Goal: Task Accomplishment & Management: Manage account settings

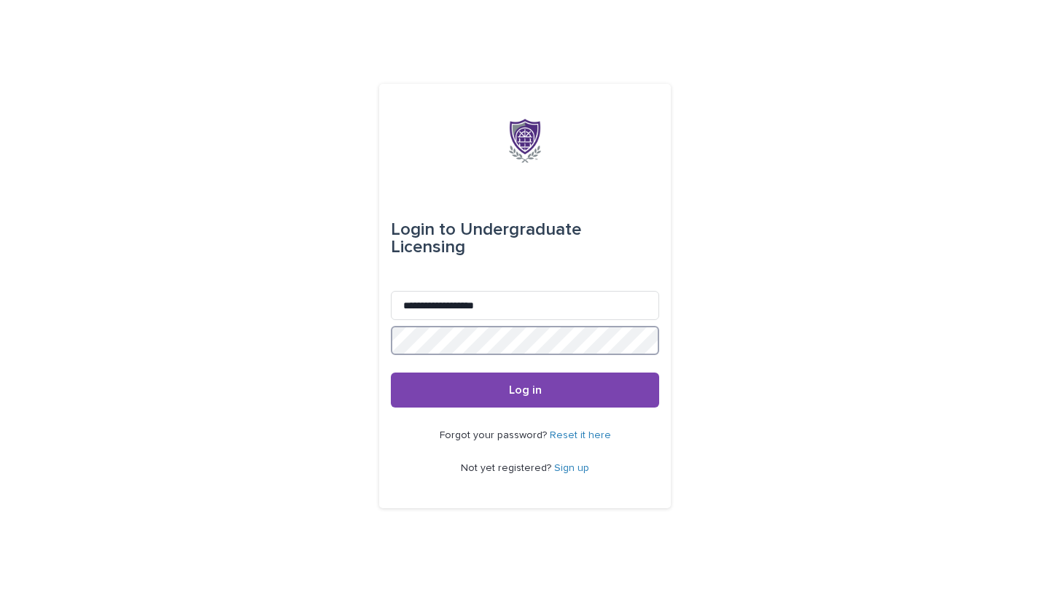
click at [391, 373] on button "Log in" at bounding box center [525, 390] width 268 height 35
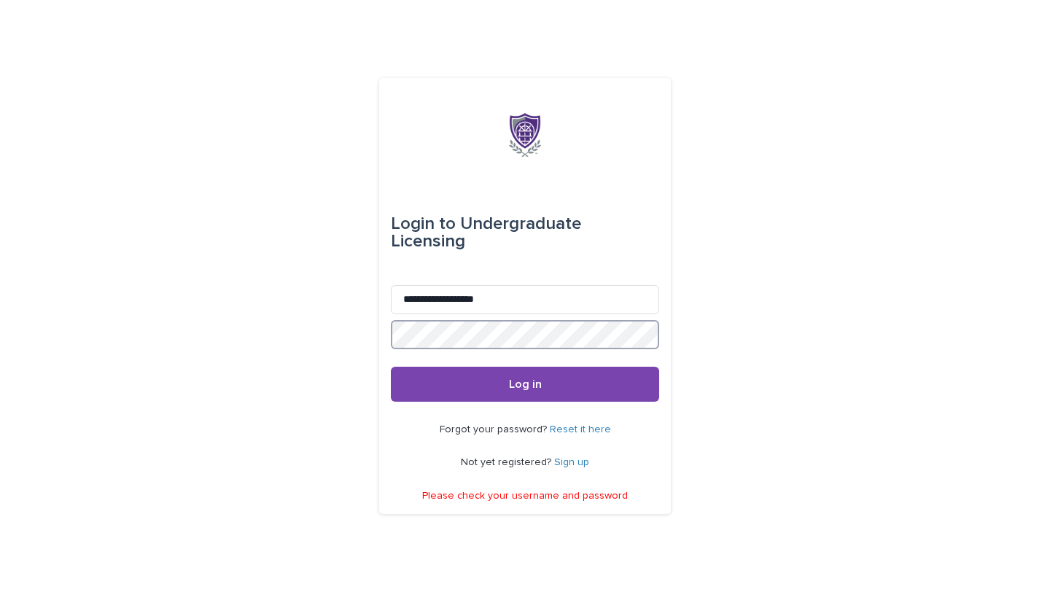
click at [391, 367] on button "Log in" at bounding box center [525, 384] width 268 height 35
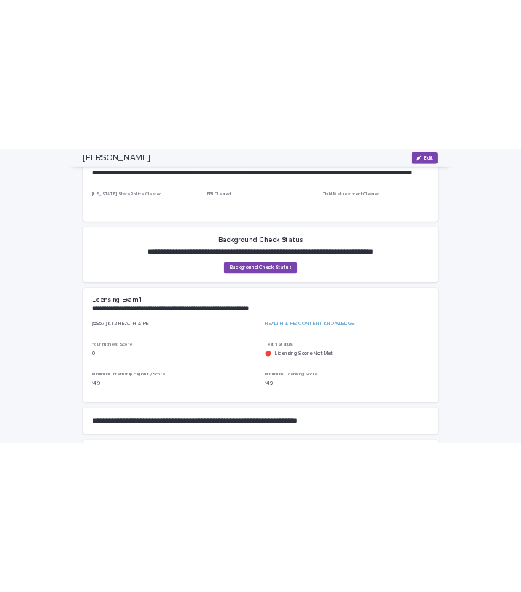
scroll to position [1318, 0]
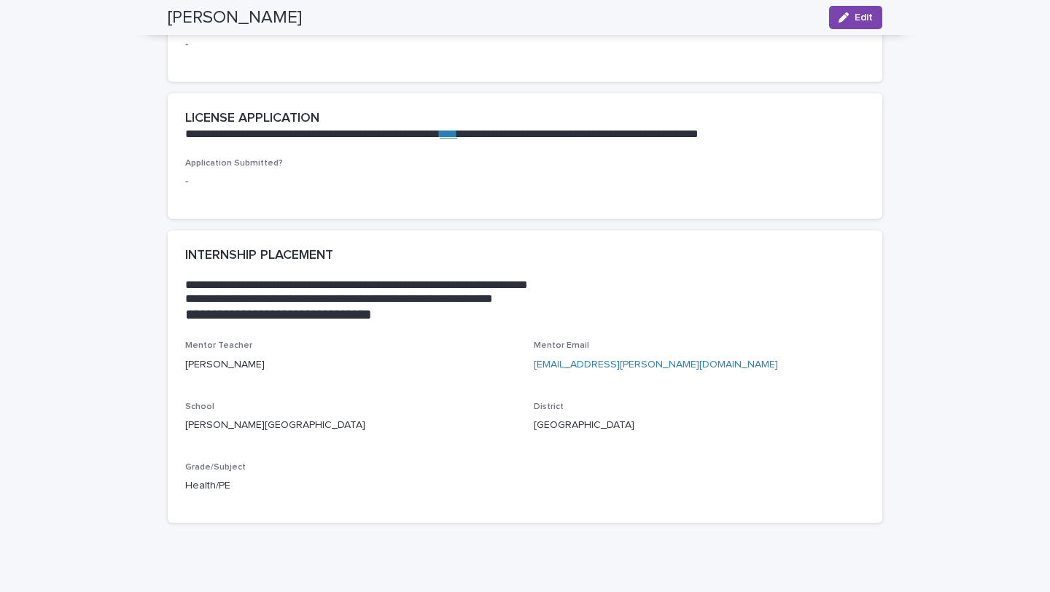
click at [575, 359] on link "rpaulley@bigelow.k12.ar.us" at bounding box center [656, 364] width 244 height 10
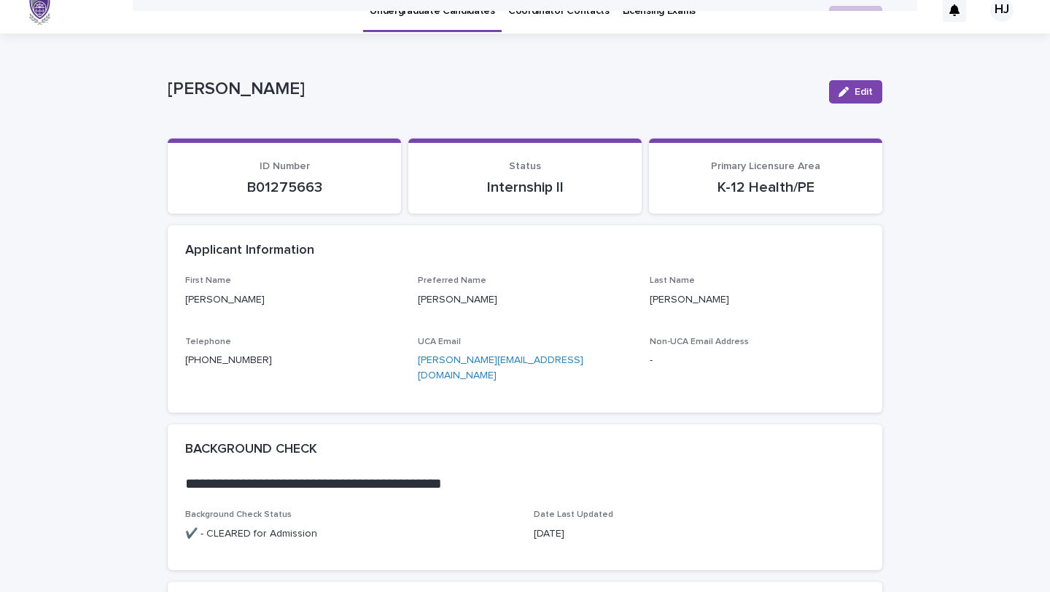
scroll to position [0, 0]
